Goal: Task Accomplishment & Management: Manage account settings

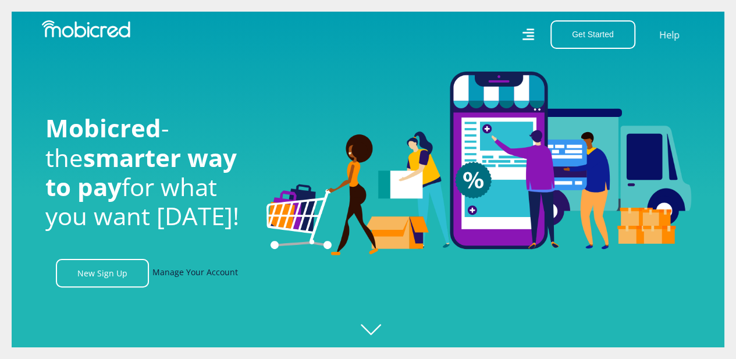
click at [192, 275] on link "Manage Your Account" at bounding box center [195, 273] width 86 height 29
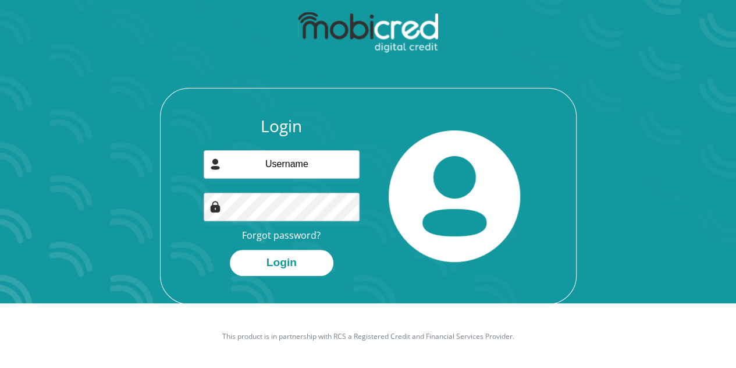
scroll to position [66, 0]
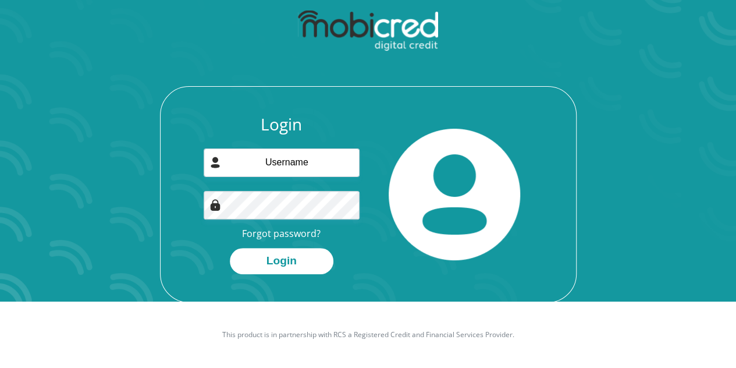
click at [282, 180] on div "Login Forgot password? Login" at bounding box center [281, 194] width 173 height 159
click at [291, 164] on input "email" at bounding box center [282, 162] width 156 height 29
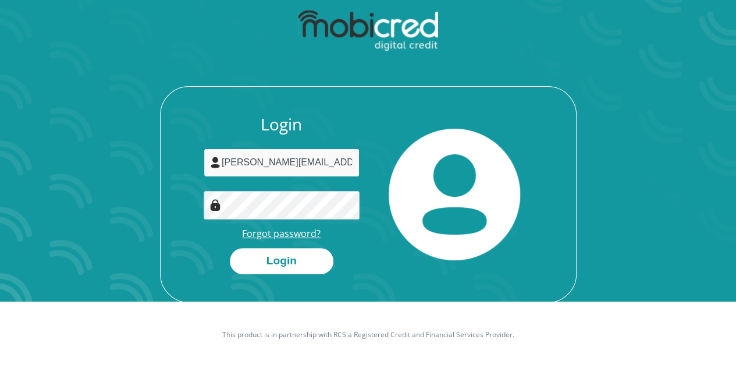
type input "dominic@cctvmaniacs.co.za"
click at [283, 230] on link "Forgot password?" at bounding box center [281, 233] width 79 height 13
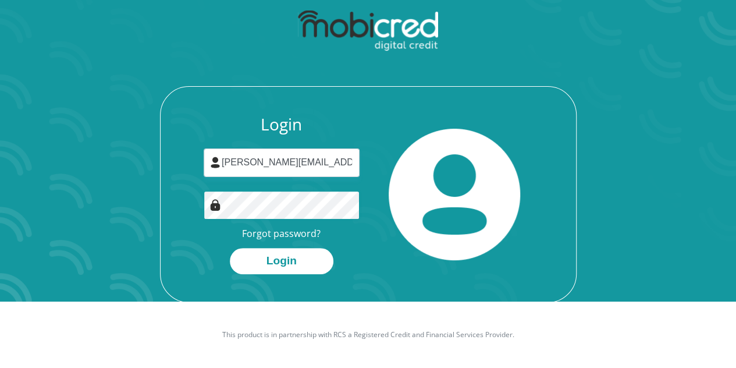
click at [230, 248] on button "Login" at bounding box center [282, 261] width 104 height 26
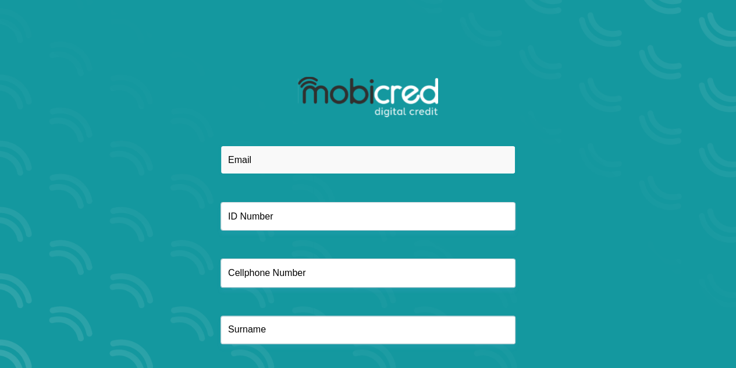
click at [280, 165] on input "email" at bounding box center [368, 159] width 295 height 29
type input "dominic@cctvmaniacs.co.za"
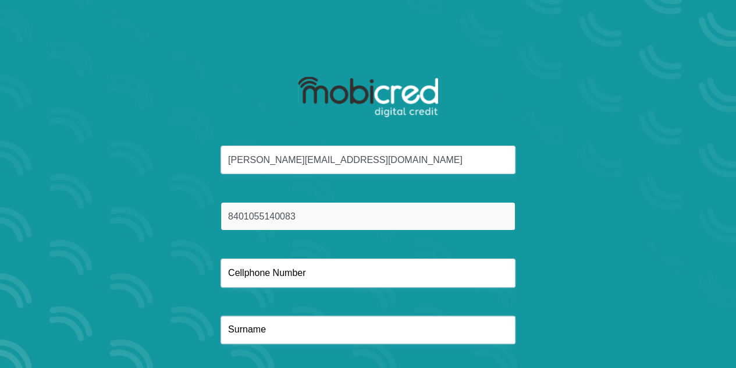
type input "8401055140083"
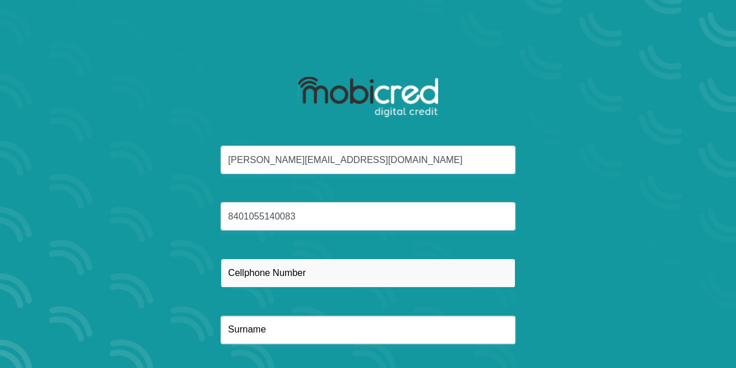
click at [294, 281] on input "text" at bounding box center [368, 272] width 295 height 29
type input "0835616272"
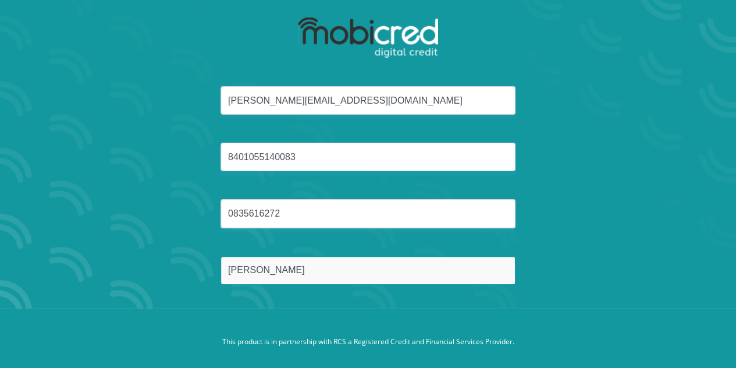
scroll to position [66, 0]
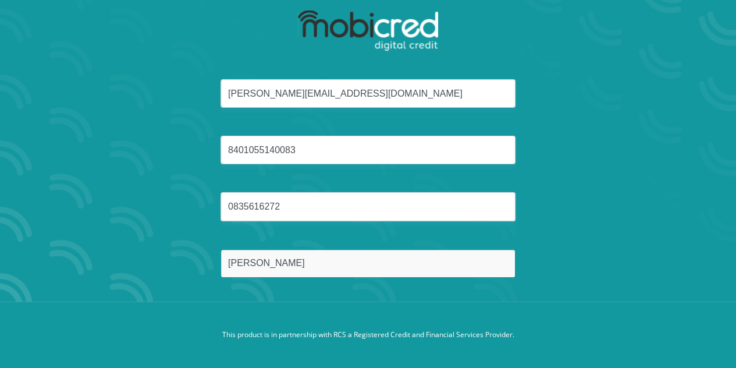
type input "Smith"
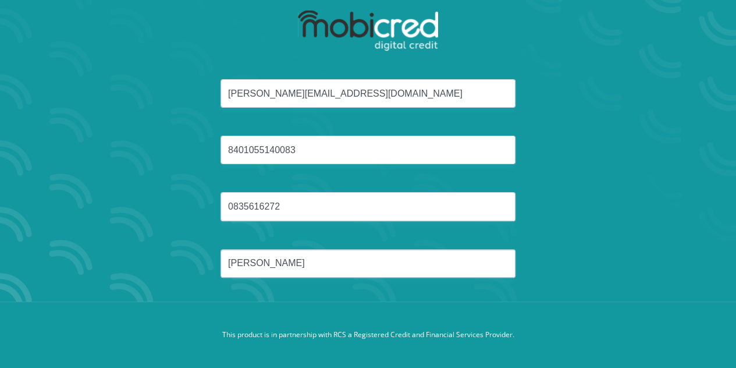
click at [291, 296] on div "dominic@cctvmaniacs.co.za 8401055140083 0835616272 Smith" at bounding box center [368, 192] width 625 height 226
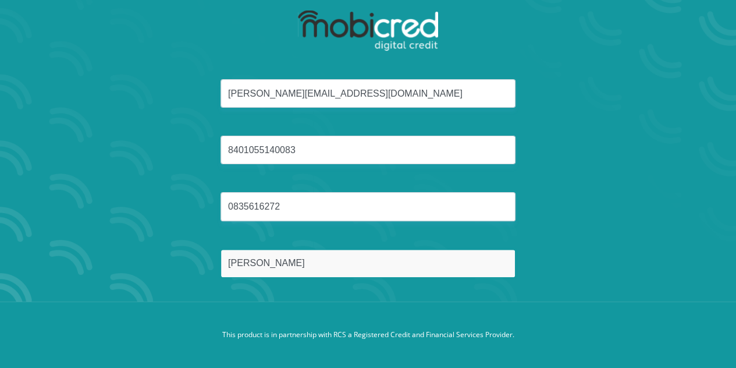
click at [284, 268] on input "Smith" at bounding box center [368, 263] width 295 height 29
click at [329, 266] on input "Smith" at bounding box center [368, 263] width 295 height 29
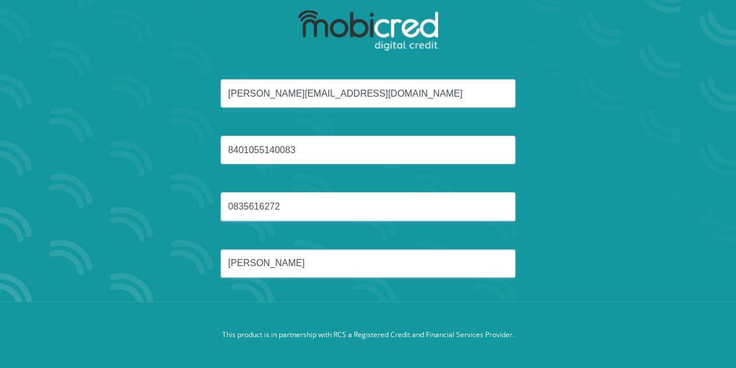
click at [450, 300] on div "dominic@cctvmaniacs.co.za 8401055140083 0835616272 Smith" at bounding box center [368, 192] width 625 height 226
click at [463, 304] on footer "This product is in partnership with RCS a Registered Credit and Financial Servi…" at bounding box center [368, 334] width 736 height 66
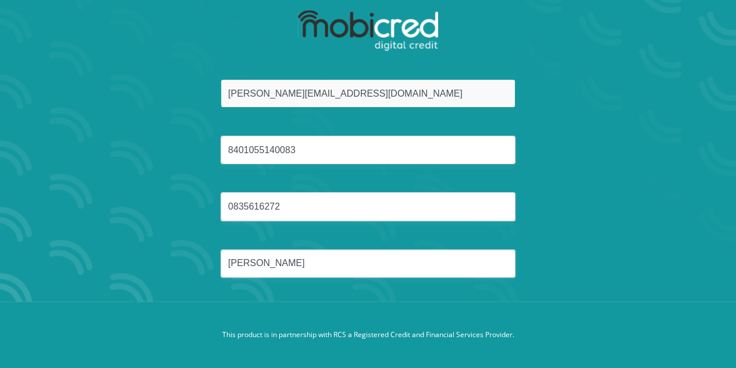
click at [378, 89] on input "dominic@cctvmaniacs.co.za" at bounding box center [368, 93] width 295 height 29
drag, startPoint x: 377, startPoint y: 91, endPoint x: 211, endPoint y: 102, distance: 166.1
click at [212, 102] on div "dominic@cctvmaniacs.co.za" at bounding box center [368, 93] width 312 height 29
click at [357, 97] on input "dominic@cctvmaniacs.co.za" at bounding box center [368, 93] width 295 height 29
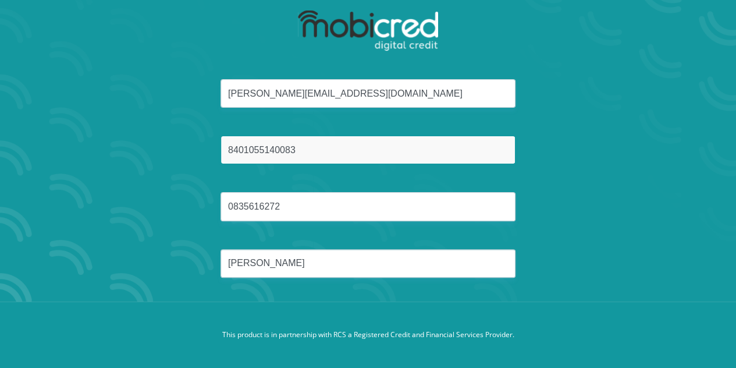
click at [304, 152] on input "8401055140083" at bounding box center [368, 150] width 295 height 29
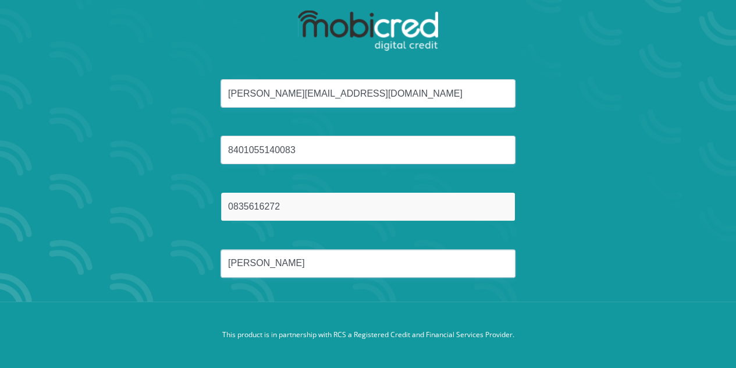
click at [291, 203] on input "0835616272" at bounding box center [368, 206] width 295 height 29
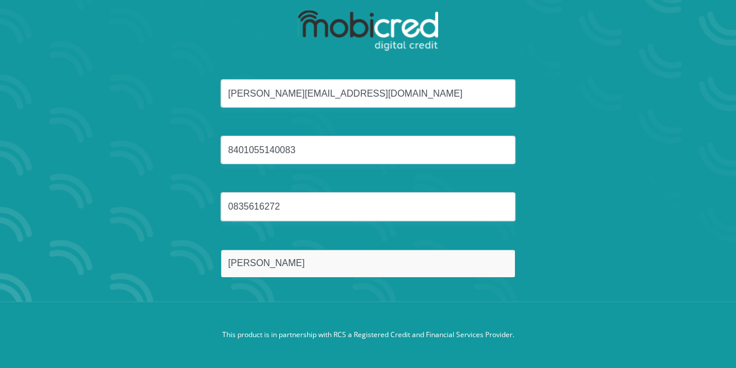
click at [258, 258] on input "Smith" at bounding box center [368, 263] width 295 height 29
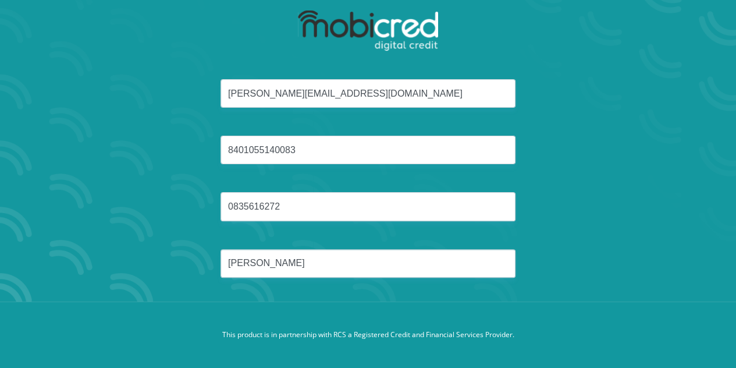
click at [456, 328] on footer "This product is in partnership with RCS a Registered Credit and Financial Servi…" at bounding box center [368, 334] width 736 height 66
click at [442, 301] on footer "This product is in partnership with RCS a Registered Credit and Financial Servi…" at bounding box center [368, 334] width 736 height 66
click at [441, 298] on div "dominic@cctvmaniacs.co.za 8401055140083 0835616272 Smith" at bounding box center [368, 192] width 625 height 226
click at [439, 319] on footer "This product is in partnership with RCS a Registered Credit and Financial Servi…" at bounding box center [368, 334] width 736 height 66
drag, startPoint x: 438, startPoint y: 319, endPoint x: 357, endPoint y: 222, distance: 126.5
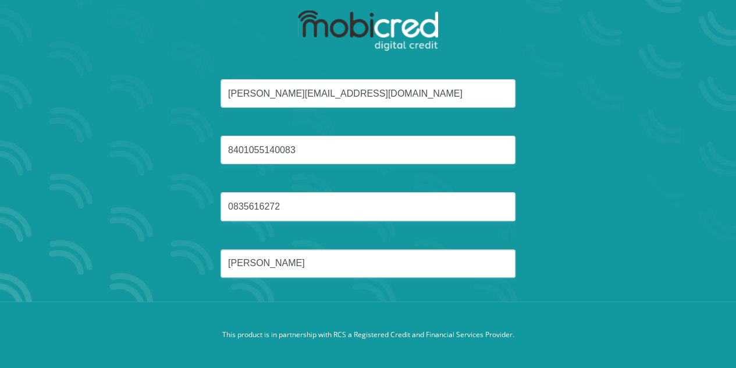
click at [436, 319] on footer "This product is in partnership with RCS a Registered Credit and Financial Servi…" at bounding box center [368, 334] width 736 height 66
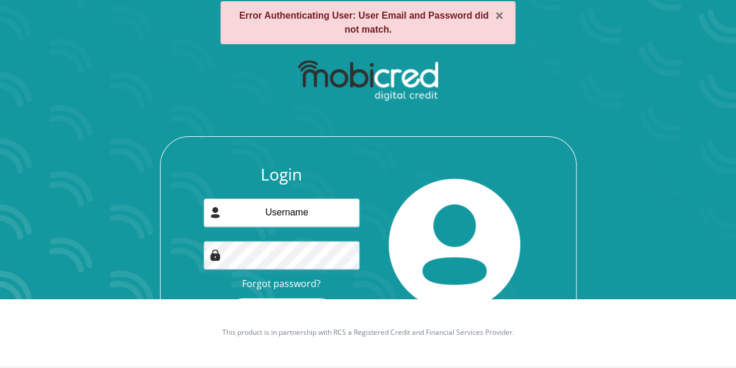
scroll to position [80, 0]
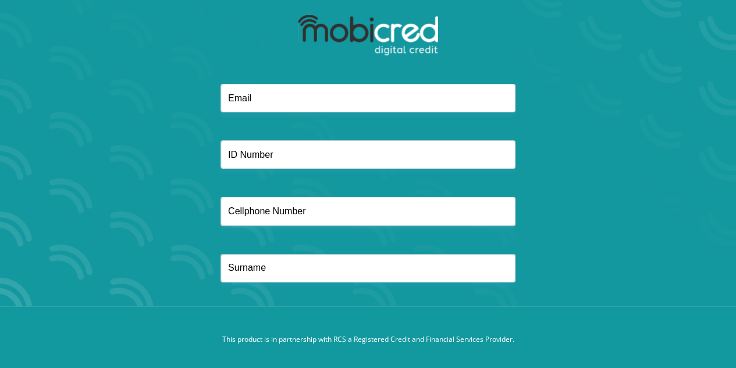
scroll to position [66, 0]
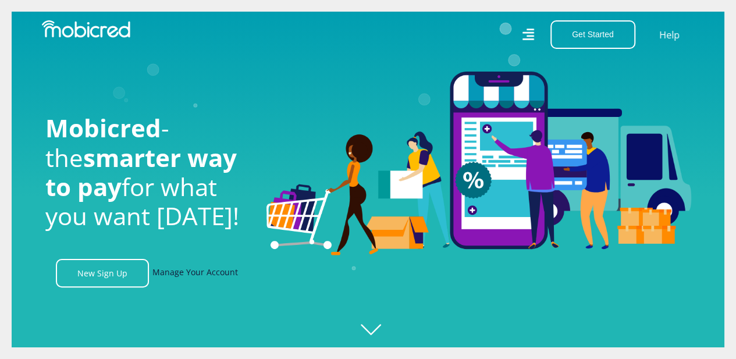
click at [182, 280] on link "Manage Your Account" at bounding box center [195, 273] width 86 height 29
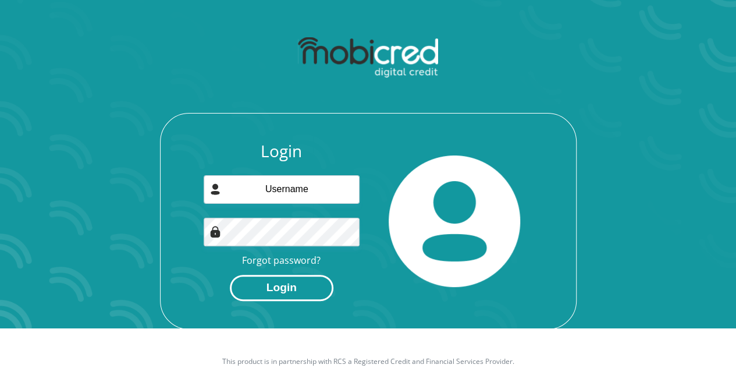
scroll to position [66, 0]
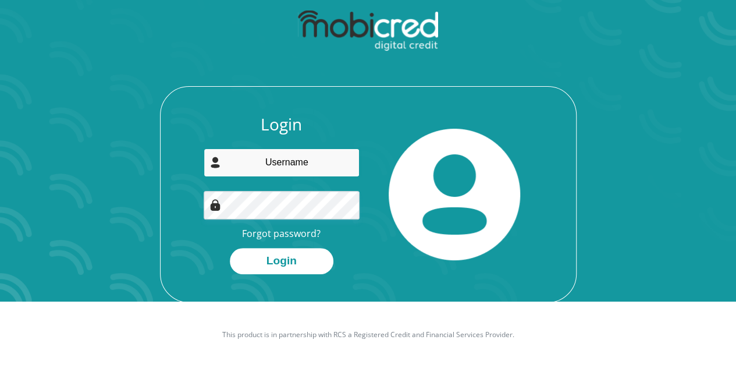
click at [289, 161] on input "email" at bounding box center [282, 162] width 156 height 29
type input "[PERSON_NAME][EMAIL_ADDRESS][DOMAIN_NAME]"
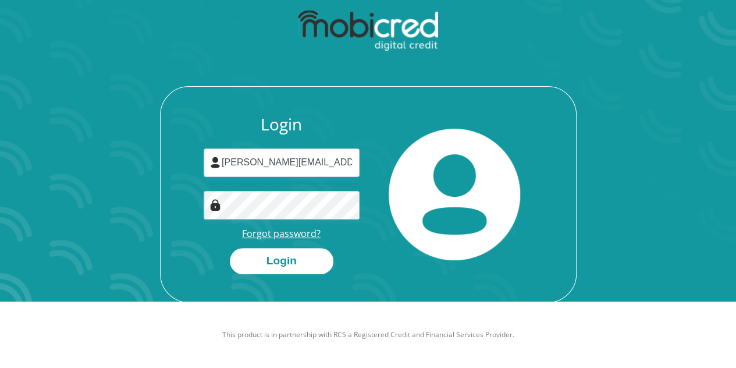
click at [286, 236] on link "Forgot password?" at bounding box center [281, 233] width 79 height 13
click at [274, 264] on button "Login" at bounding box center [282, 261] width 104 height 26
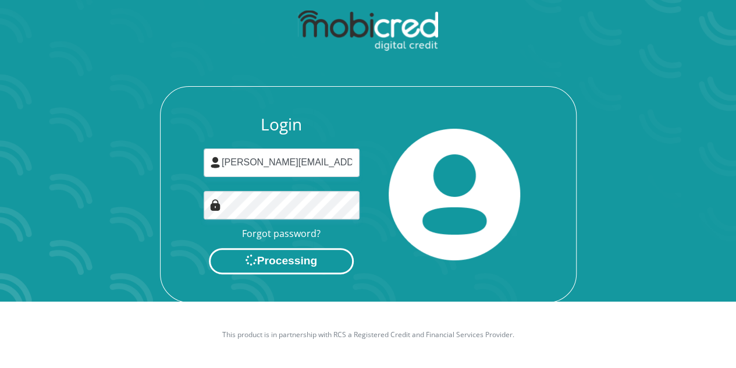
scroll to position [0, 0]
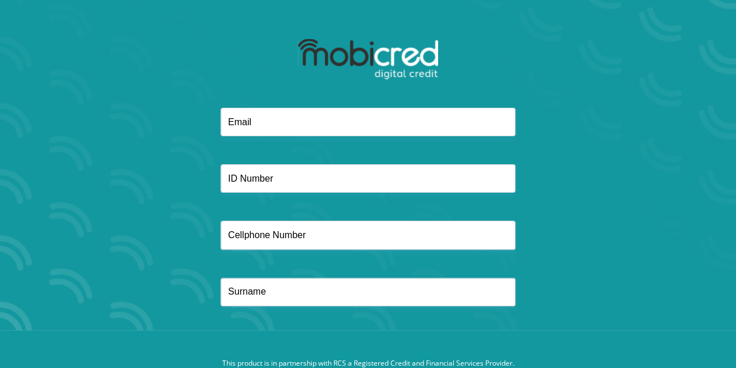
scroll to position [66, 0]
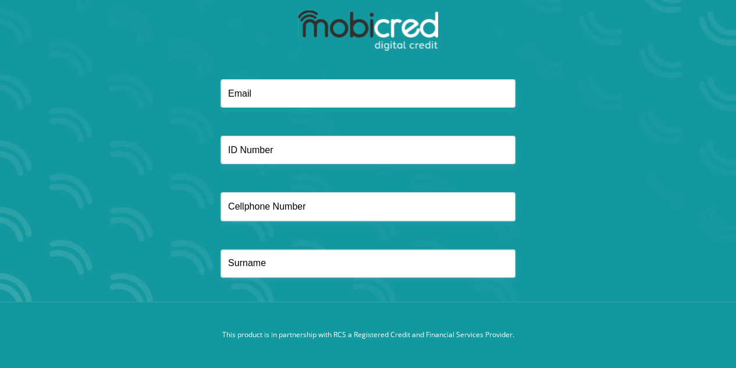
click at [355, 316] on footer "This product is in partnership with RCS a Registered Credit and Financial Servi…" at bounding box center [368, 334] width 736 height 66
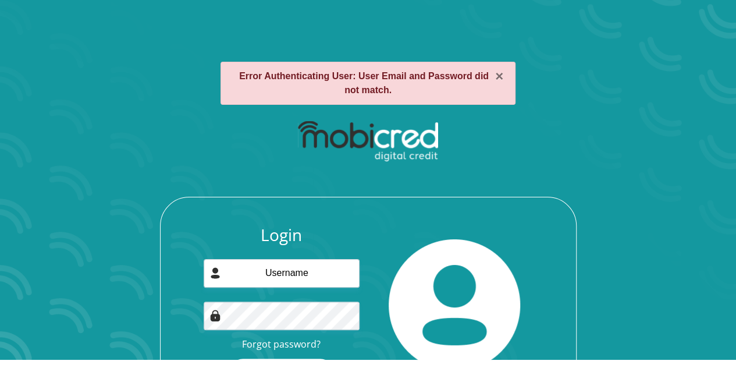
scroll to position [80, 0]
